Goal: Information Seeking & Learning: Learn about a topic

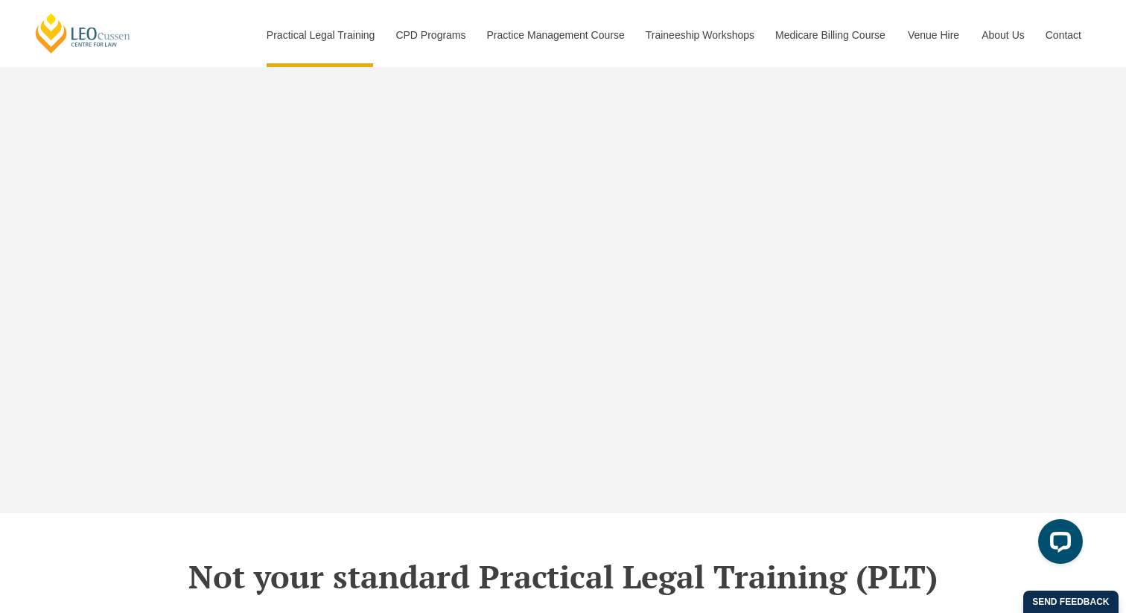
scroll to position [4740, 0]
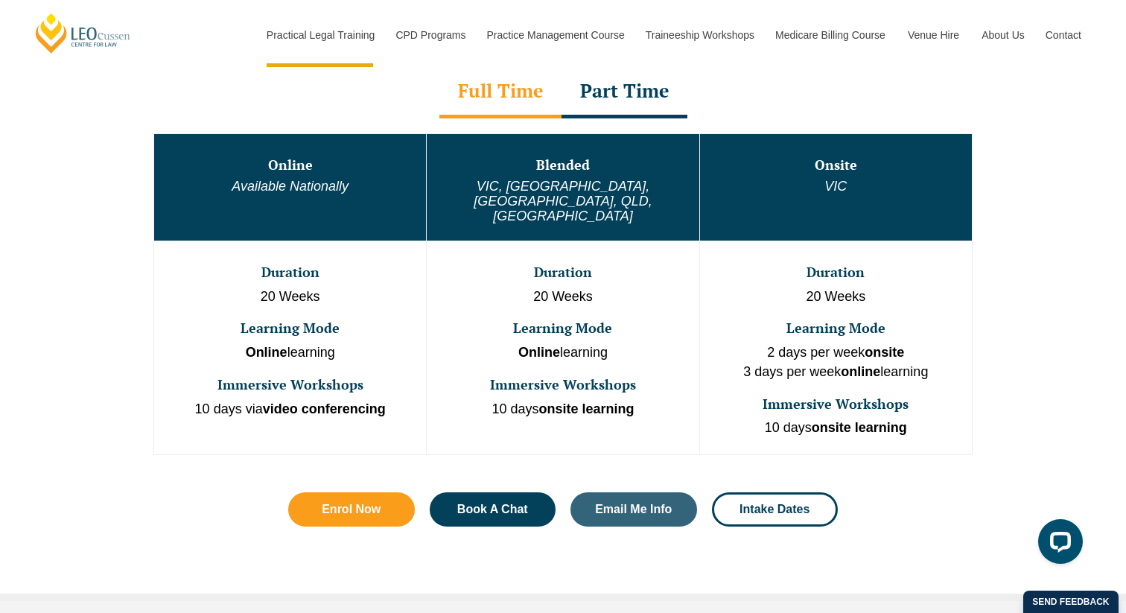
scroll to position [807, 0]
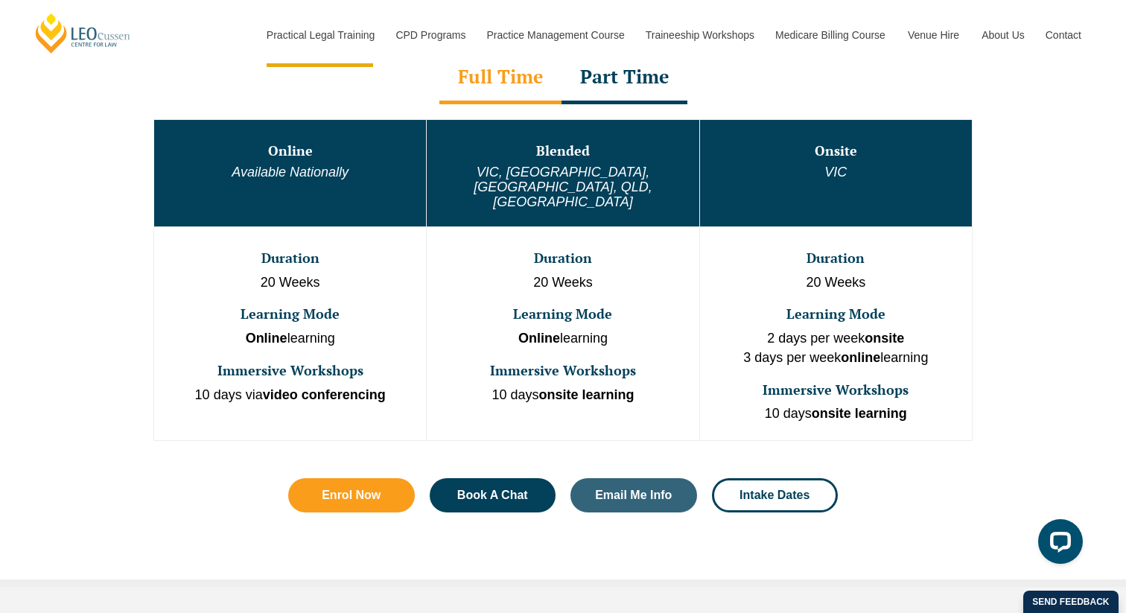
click at [576, 168] on em "VIC, WA, ACT, QLD, SA" at bounding box center [563, 187] width 178 height 45
click at [789, 489] on span "Intake Dates" at bounding box center [775, 495] width 70 height 12
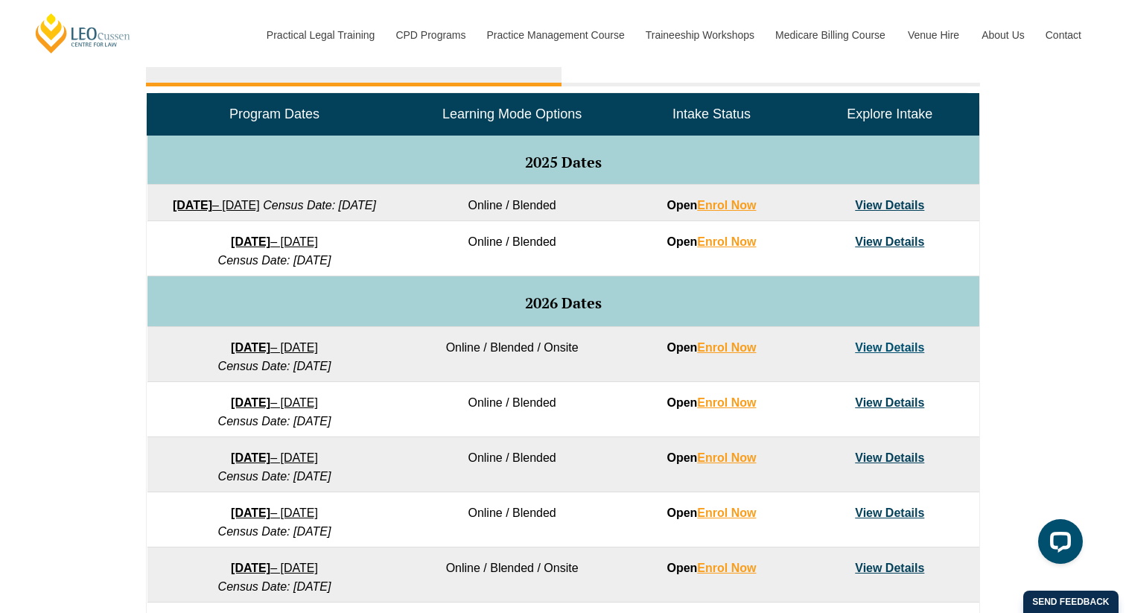
scroll to position [721, 0]
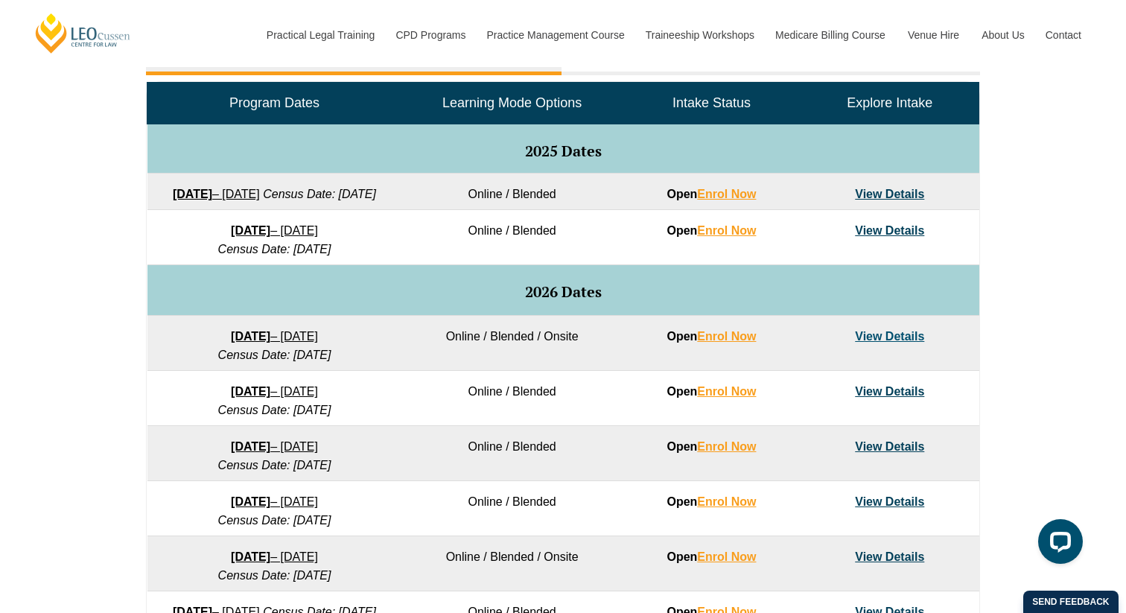
click at [901, 343] on link "View Details" at bounding box center [889, 336] width 69 height 13
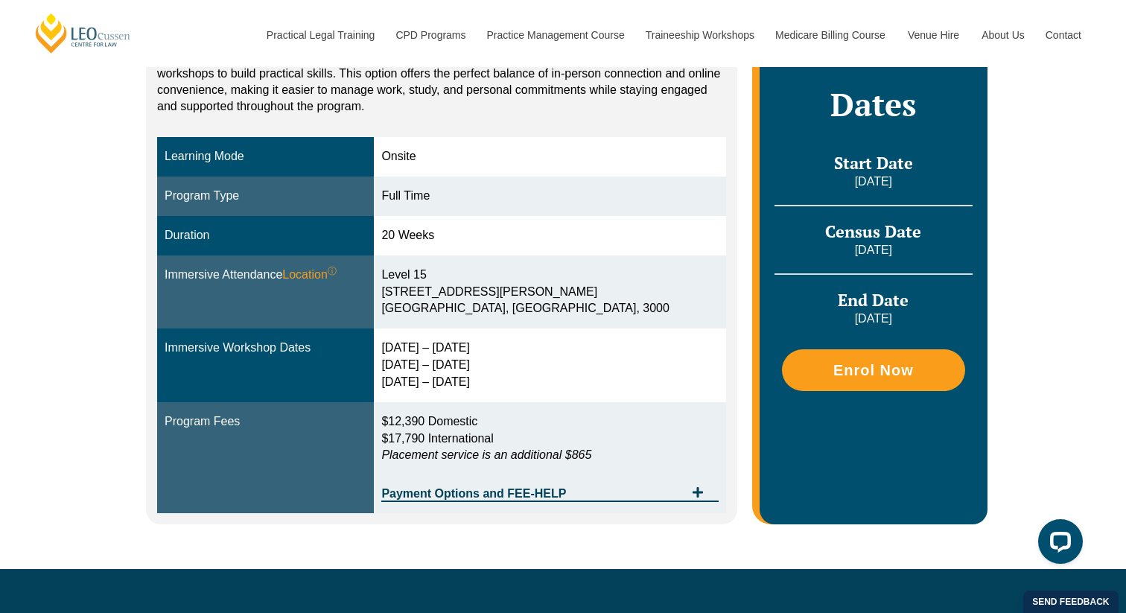
scroll to position [361, 0]
